Goal: Find specific page/section: Find specific page/section

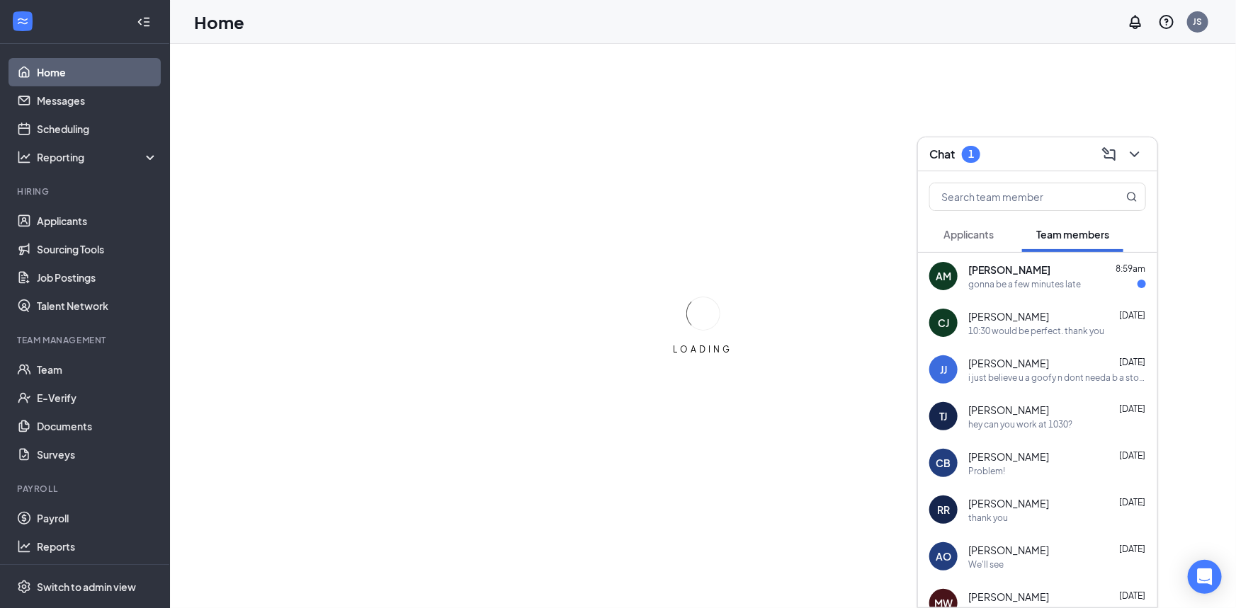
click at [1028, 276] on div "Amara Matthew 8:59am gonna be a few minutes late" at bounding box center [1057, 277] width 178 height 28
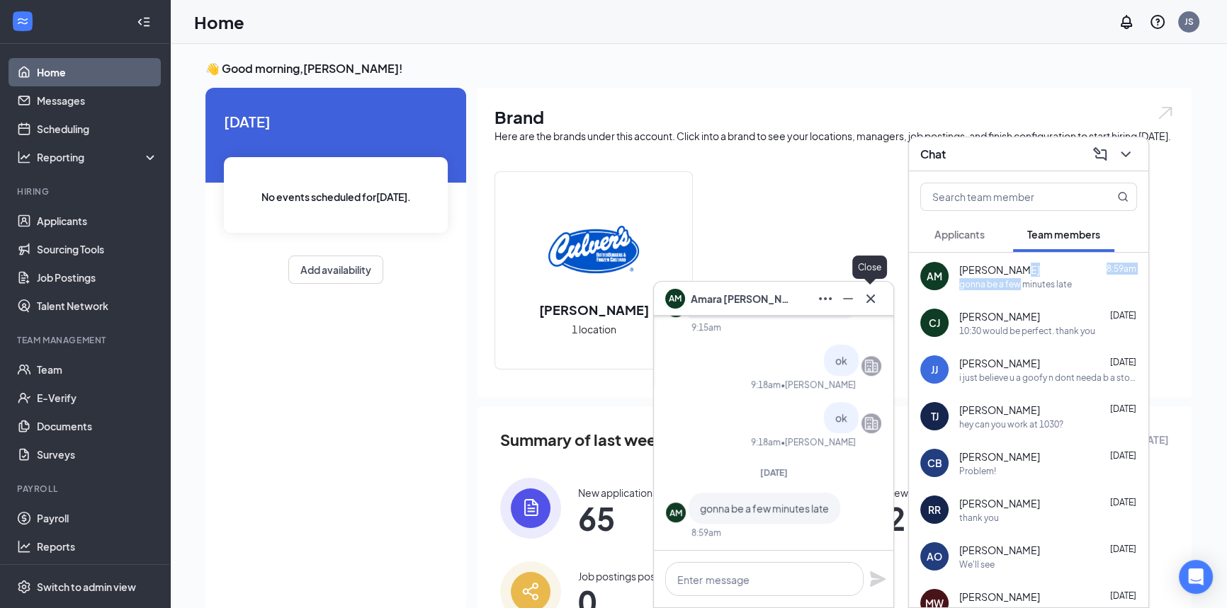
click at [874, 300] on icon "Cross" at bounding box center [870, 298] width 17 height 17
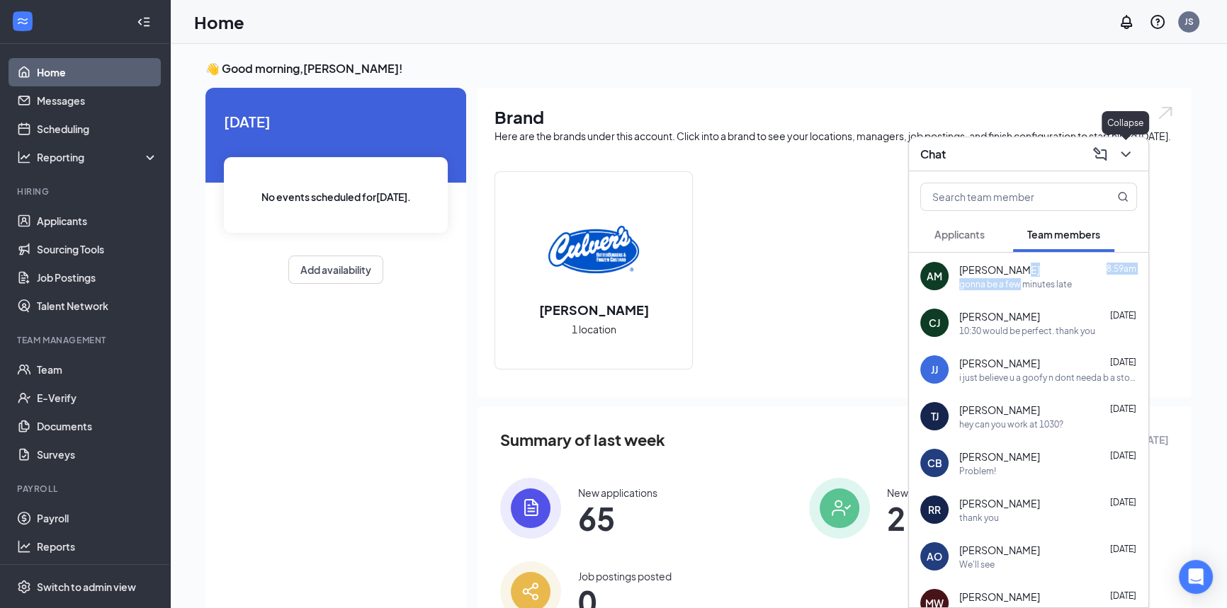
click at [1129, 157] on icon "ChevronDown" at bounding box center [1125, 154] width 17 height 17
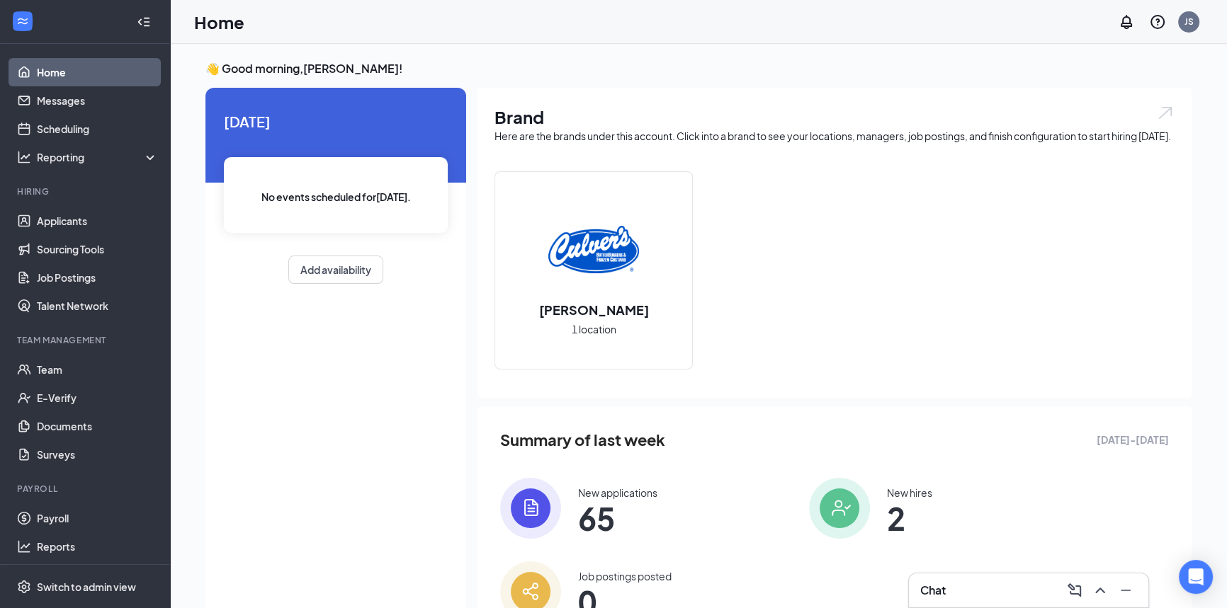
click at [1208, 180] on div "👋 Good morning, James B Sherman ! Today No events scheduled for today . Add ava…" at bounding box center [698, 361] width 1057 height 634
click at [69, 521] on link "Payroll" at bounding box center [97, 518] width 121 height 28
